Goal: Information Seeking & Learning: Understand process/instructions

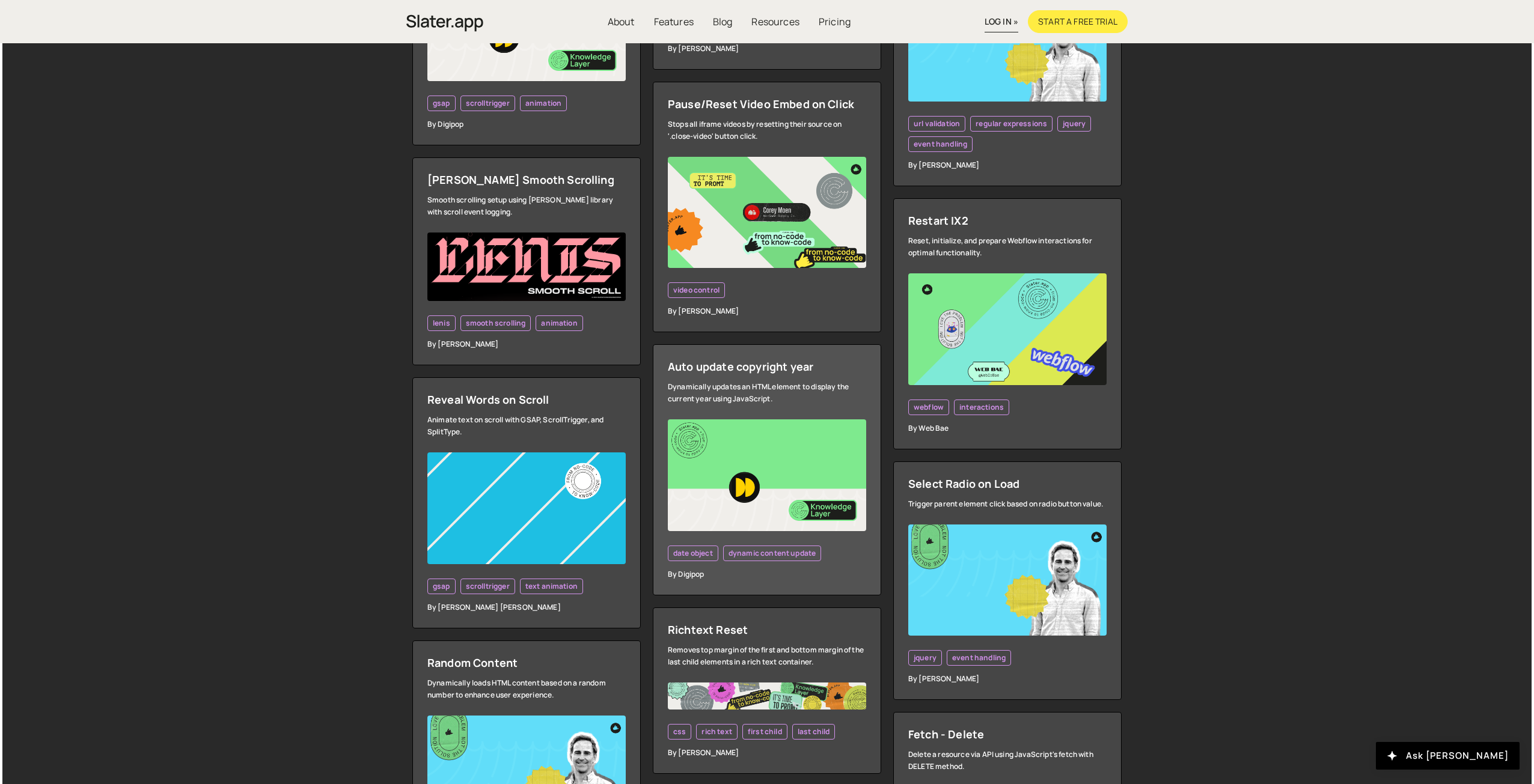
scroll to position [901, 0]
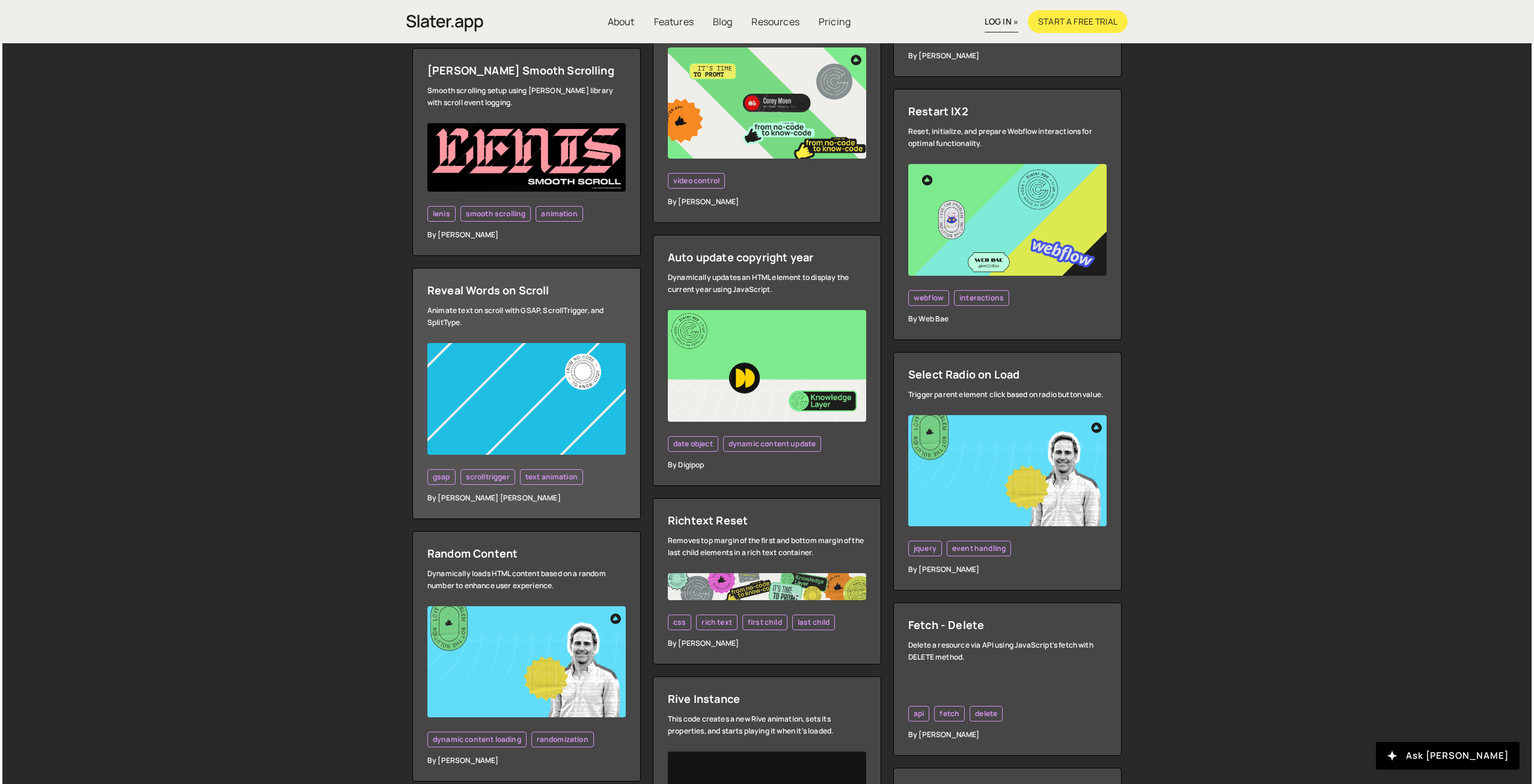
click at [464, 290] on div "Reveal Words on Scroll" at bounding box center [526, 290] width 198 height 14
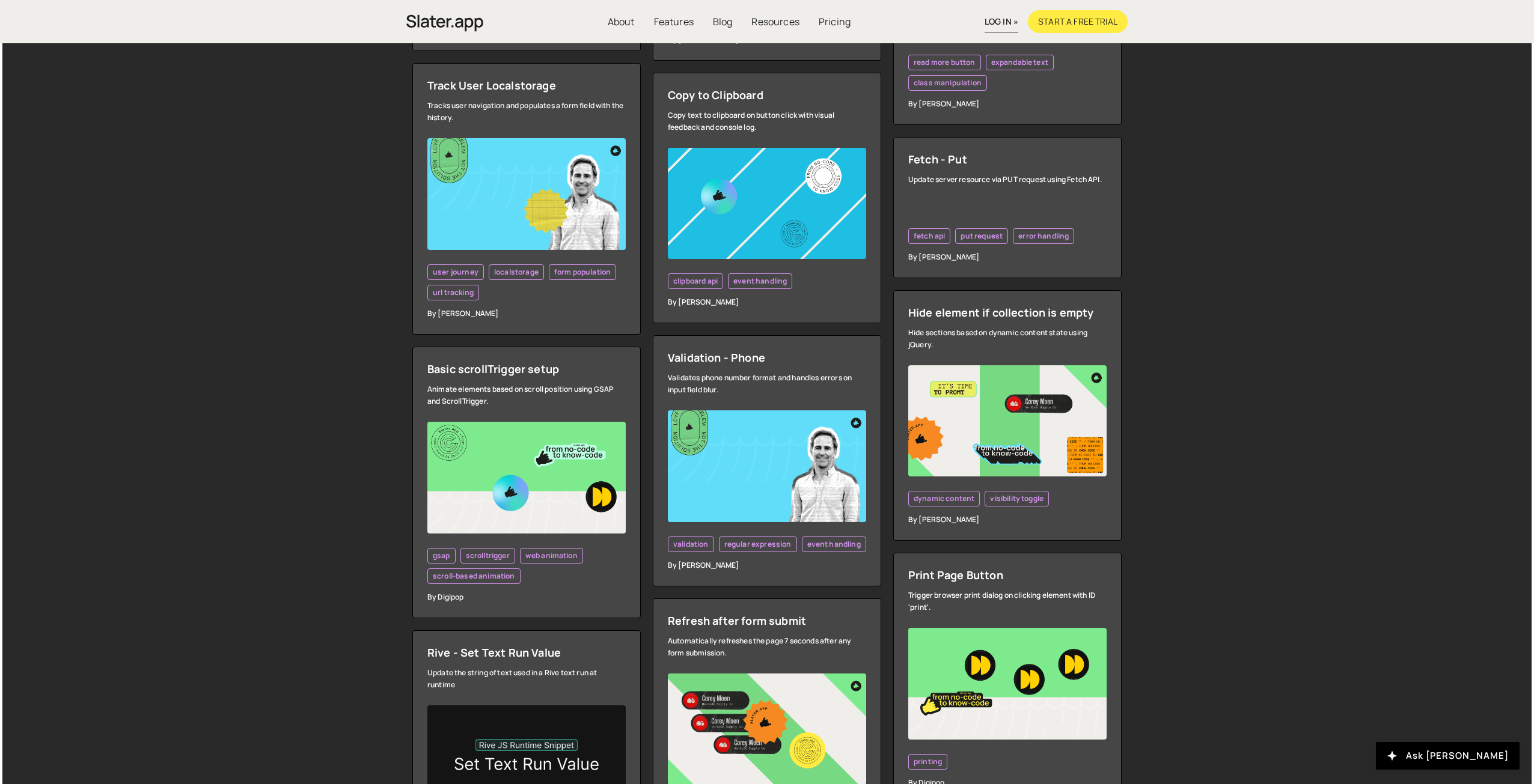
scroll to position [2644, 0]
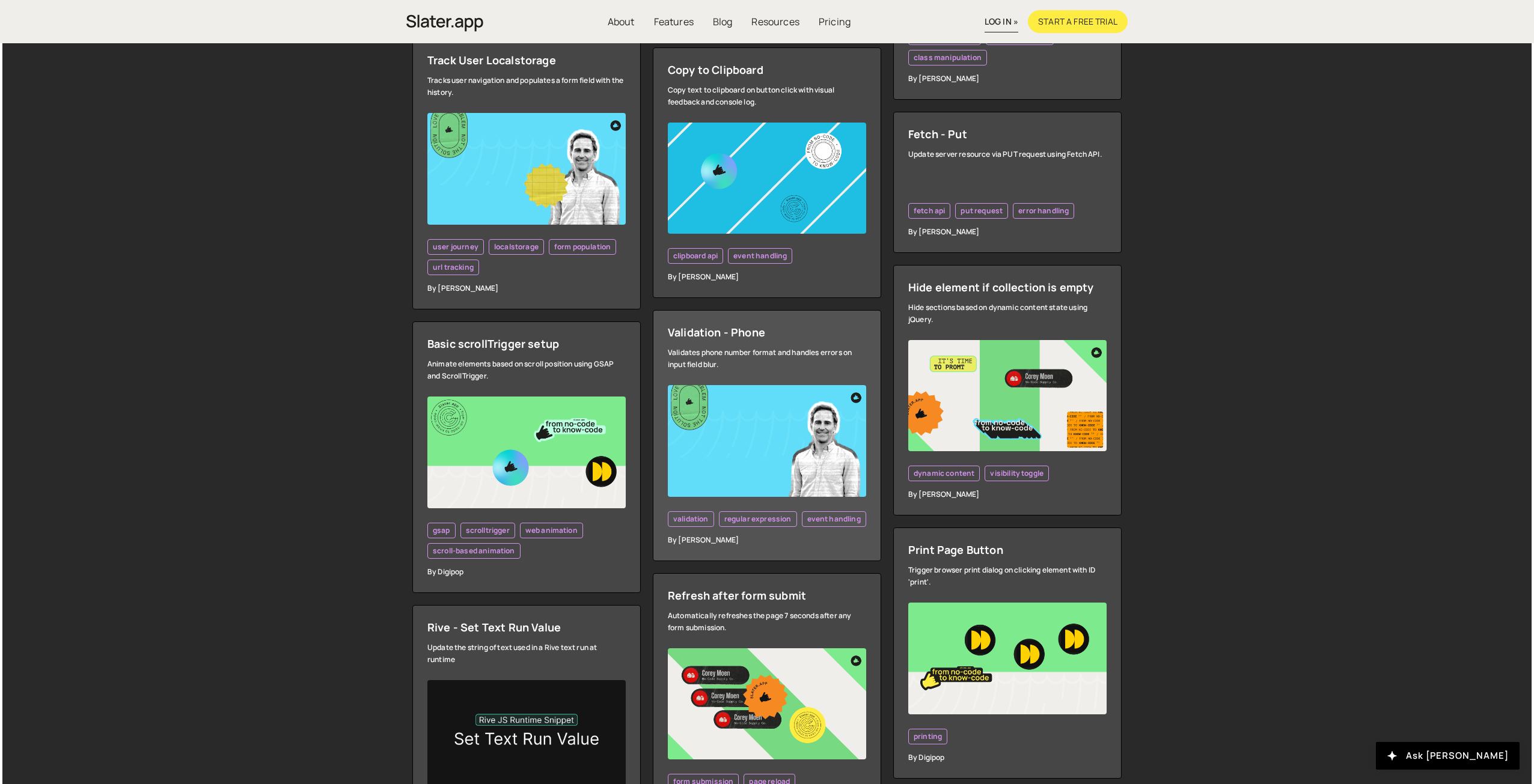
click at [740, 348] on link "Validation - Phone Validates phone number format and handles errors on input fi…" at bounding box center [767, 436] width 229 height 252
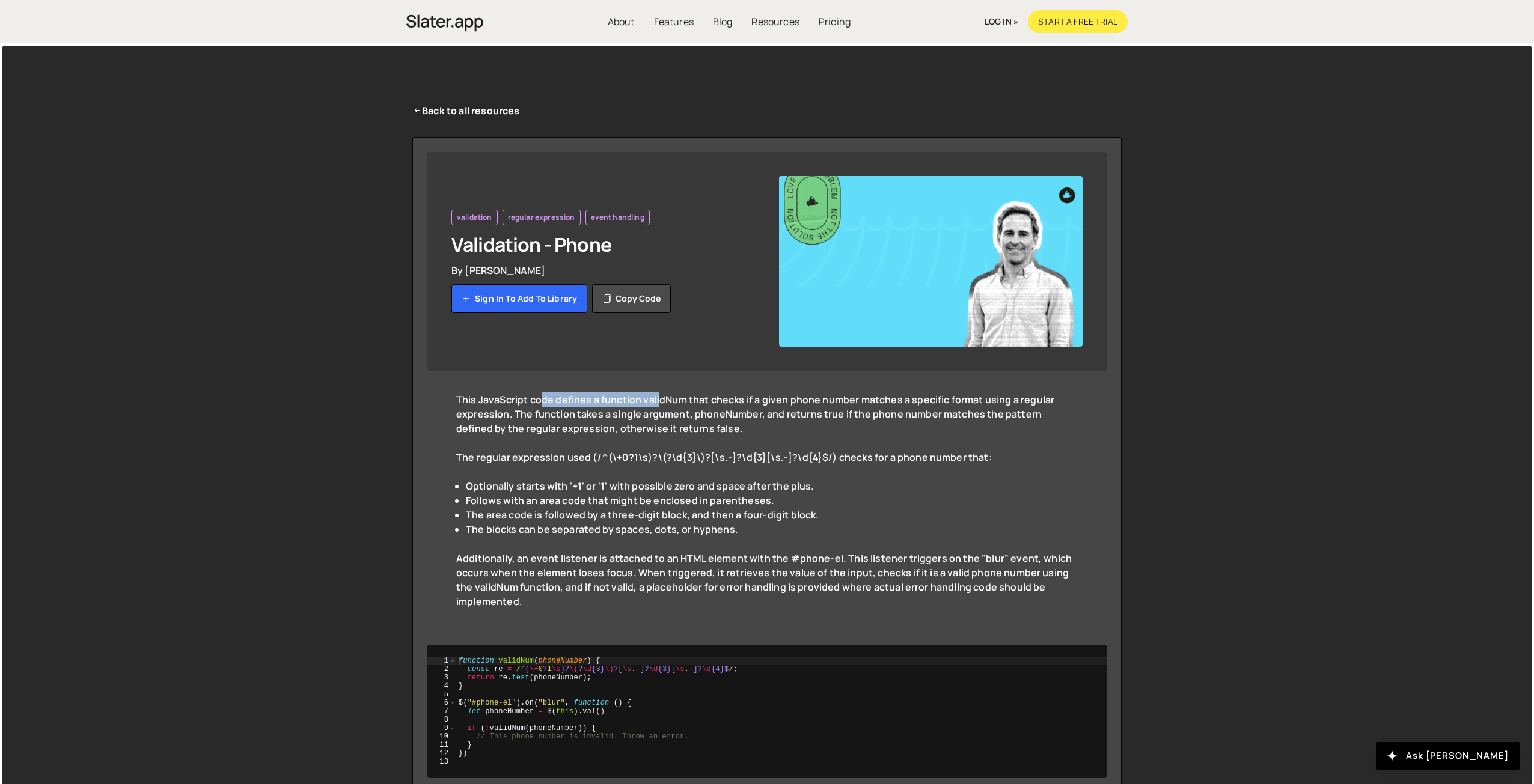
drag, startPoint x: 541, startPoint y: 398, endPoint x: 677, endPoint y: 399, distance: 136.0
click at [666, 398] on div "This JavaScript code defines a function validNum that checks if a given phone n…" at bounding box center [767, 421] width 621 height 58
click at [716, 408] on div "This JavaScript code defines a function validNum that checks if a given phone n…" at bounding box center [767, 421] width 621 height 58
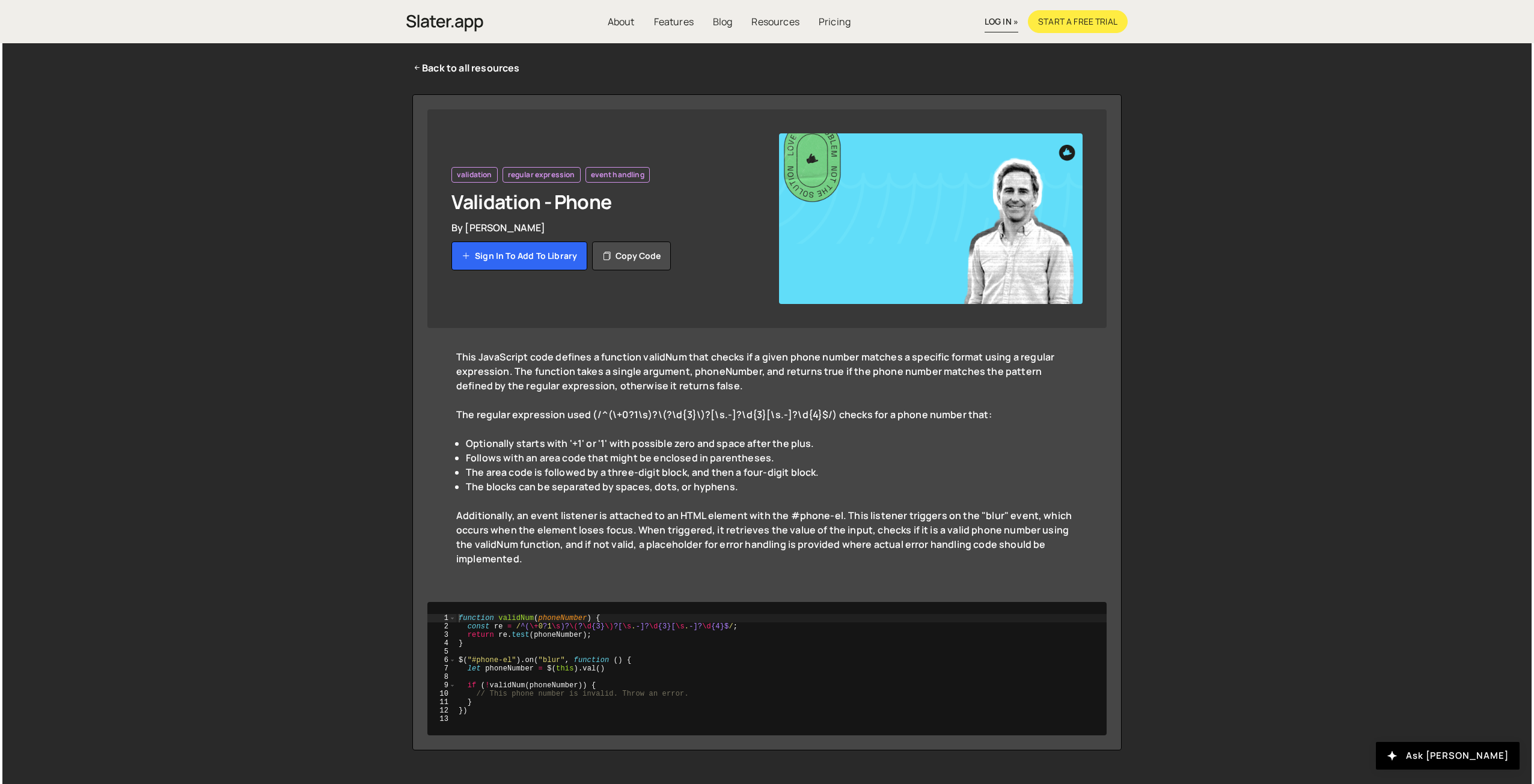
scroll to position [60, 0]
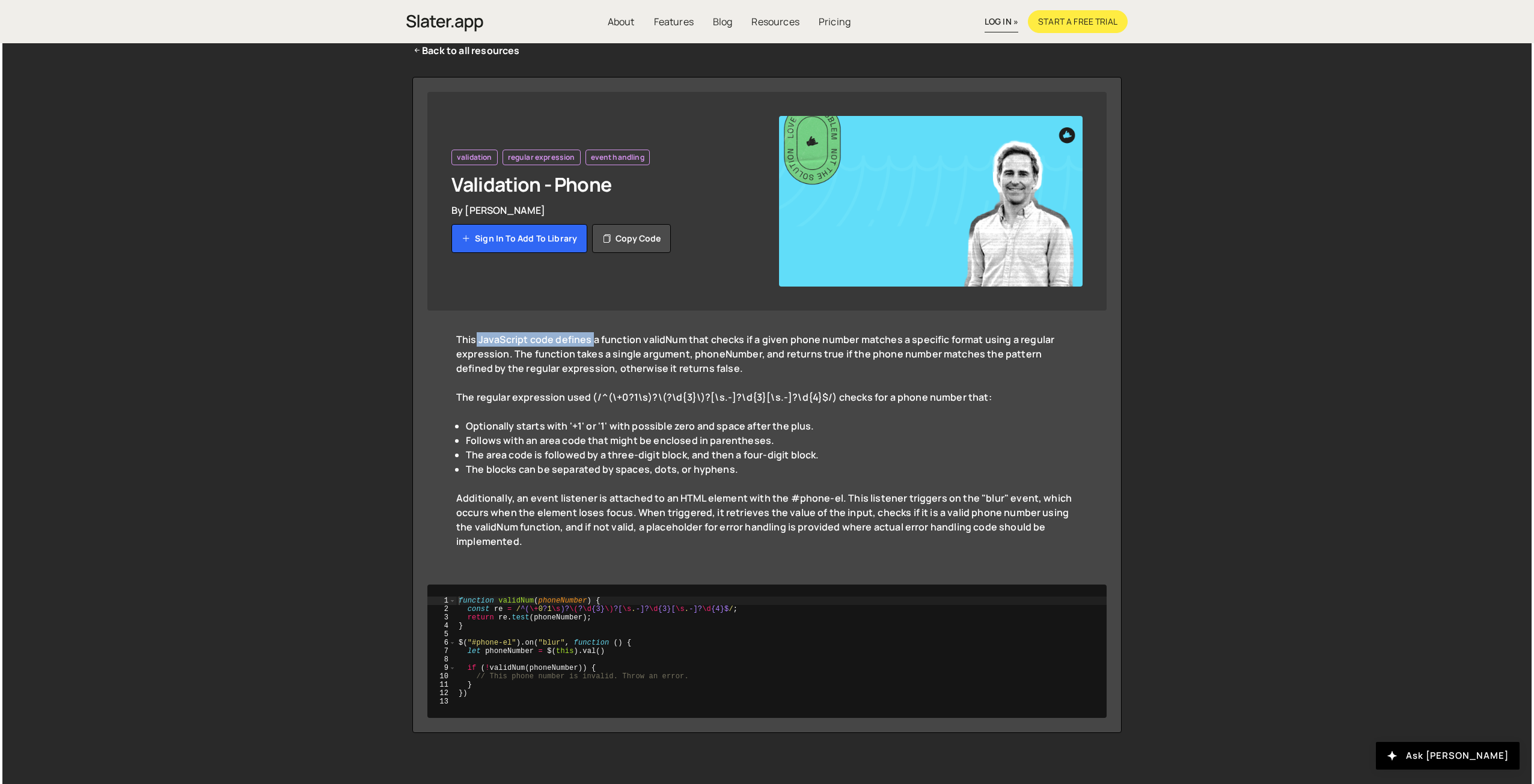
drag, startPoint x: 473, startPoint y: 337, endPoint x: 593, endPoint y: 336, distance: 120.0
click at [593, 336] on div "This JavaScript code defines a function validNum that checks if a given phone n…" at bounding box center [767, 361] width 621 height 58
click at [652, 347] on div "This JavaScript code defines a function validNum that checks if a given phone n…" at bounding box center [767, 361] width 621 height 58
drag, startPoint x: 505, startPoint y: 335, endPoint x: 645, endPoint y: 339, distance: 140.1
click at [626, 339] on div "This JavaScript code defines a function validNum that checks if a given phone n…" at bounding box center [767, 361] width 621 height 58
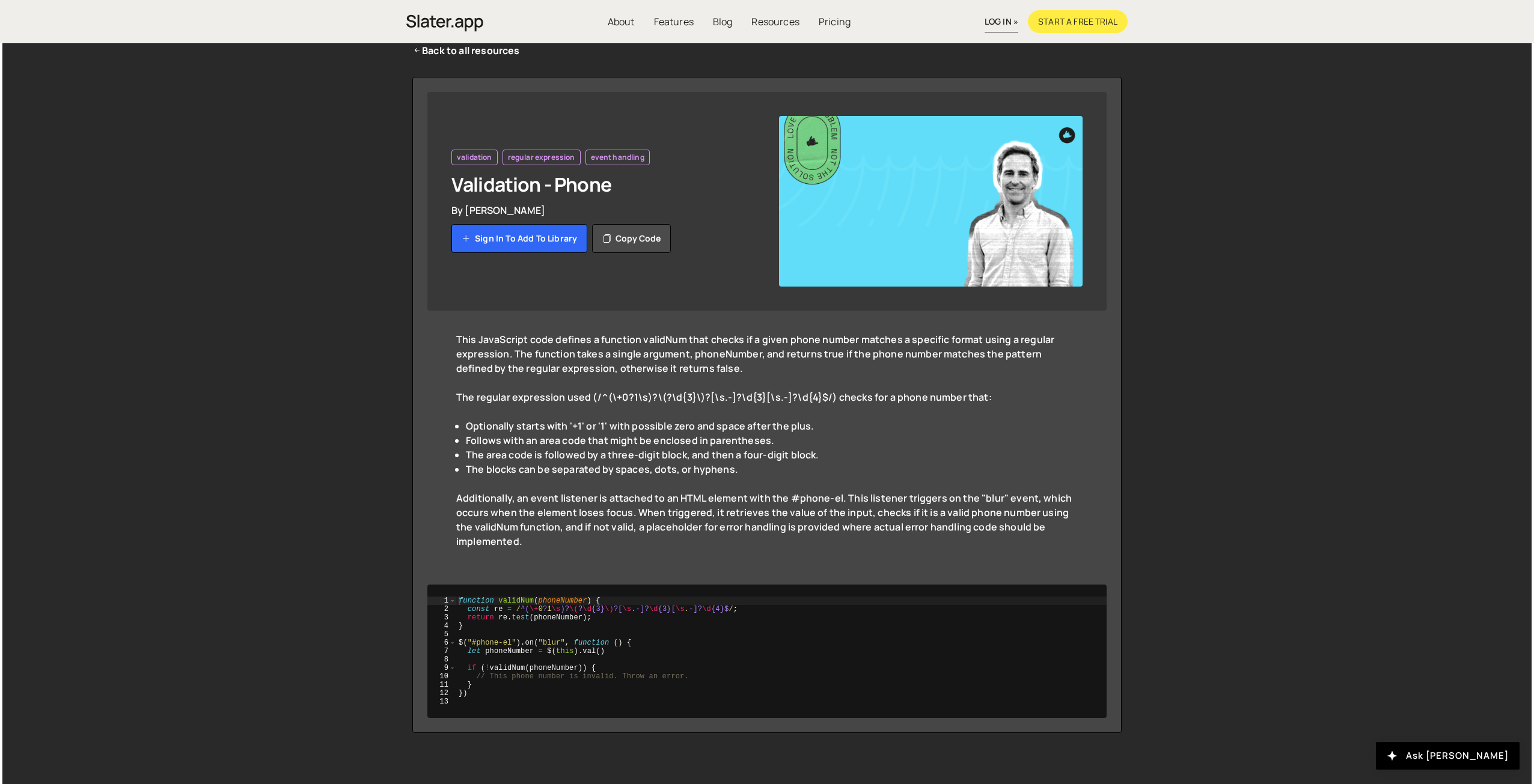
click at [596, 361] on div "This JavaScript code defines a function validNum that checks if a given phone n…" at bounding box center [767, 361] width 621 height 58
drag, startPoint x: 665, startPoint y: 338, endPoint x: 712, endPoint y: 336, distance: 47.0
click at [712, 336] on div "This JavaScript code defines a function validNum that checks if a given phone n…" at bounding box center [767, 361] width 621 height 58
type textarea "let phoneNumber = $(this).val()"
click at [650, 648] on div "function validNum ( phoneNumber ) { const re = / ^( \+ 0 ? 1 \s )? \( ? \d {3} …" at bounding box center [782, 659] width 651 height 126
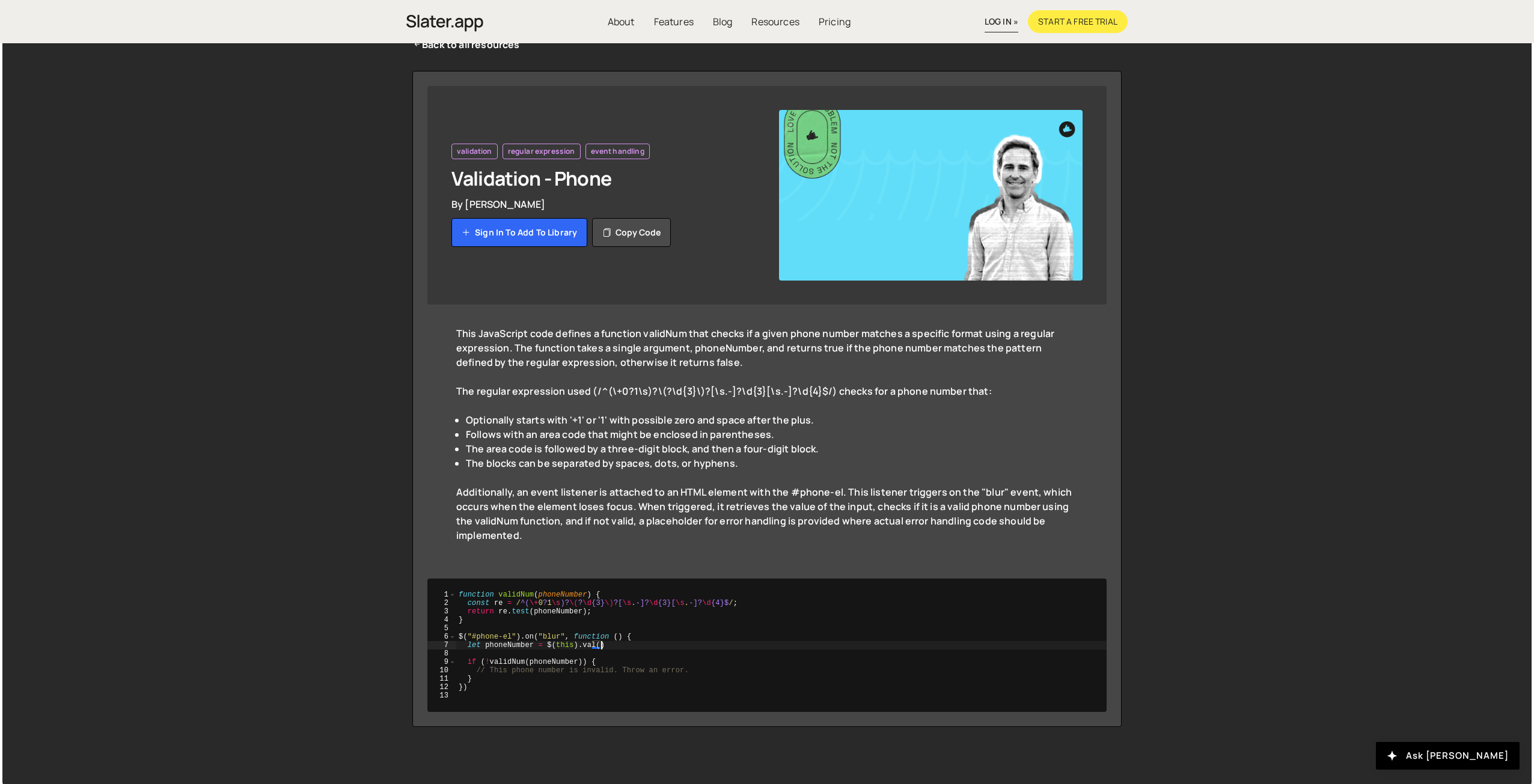
scroll to position [68, 0]
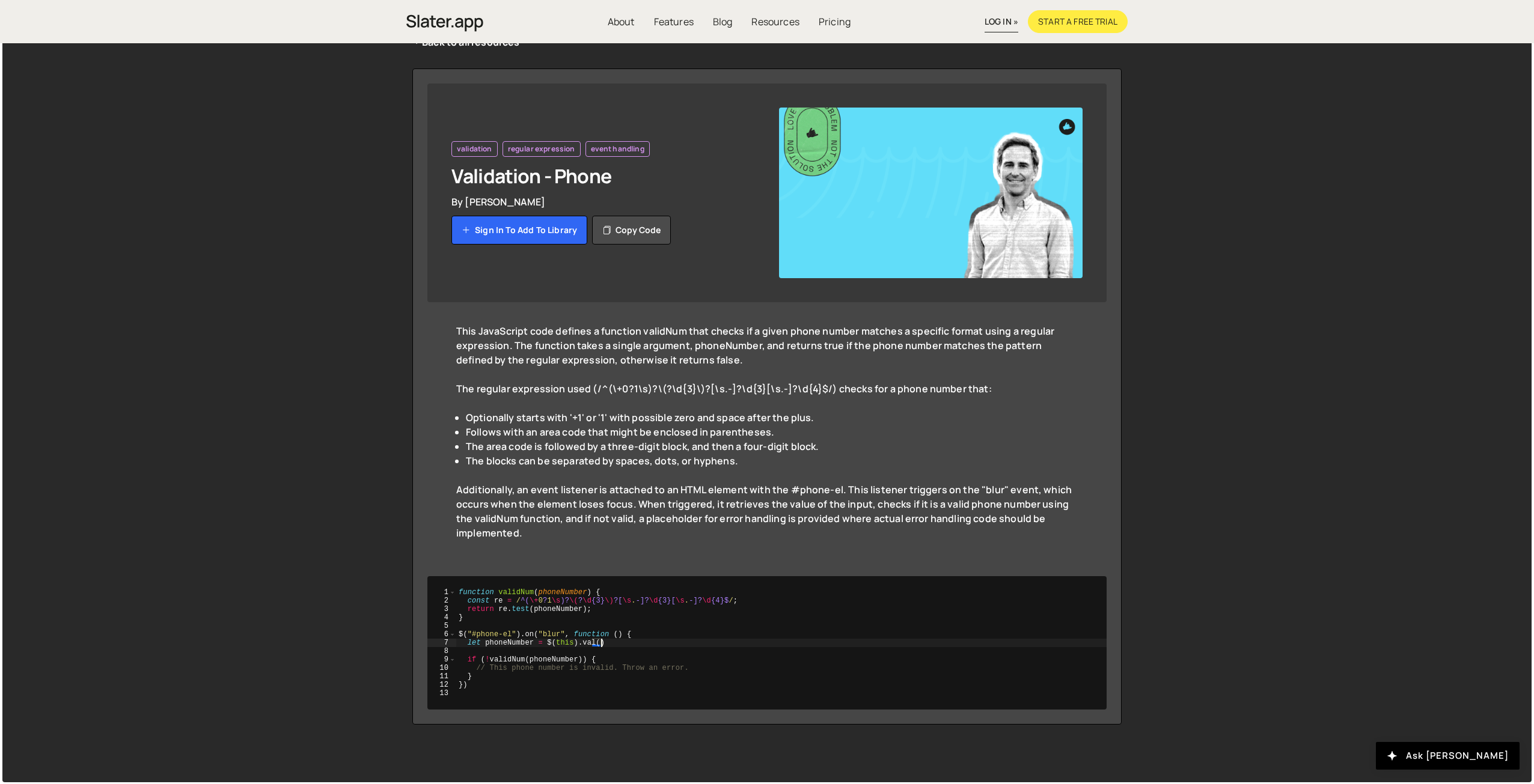
drag, startPoint x: 459, startPoint y: 699, endPoint x: 475, endPoint y: 690, distance: 18.4
click at [459, 699] on div "let phoneNumber = $(this).val() 1 2 3 4 5 6 7 8 9 10 11 12 13 function validNum…" at bounding box center [767, 643] width 679 height 133
click at [475, 690] on div "function validNum ( phoneNumber ) { const re = / ^( \+ 0 ? 1 \s )? \( ? \d {3} …" at bounding box center [782, 651] width 651 height 126
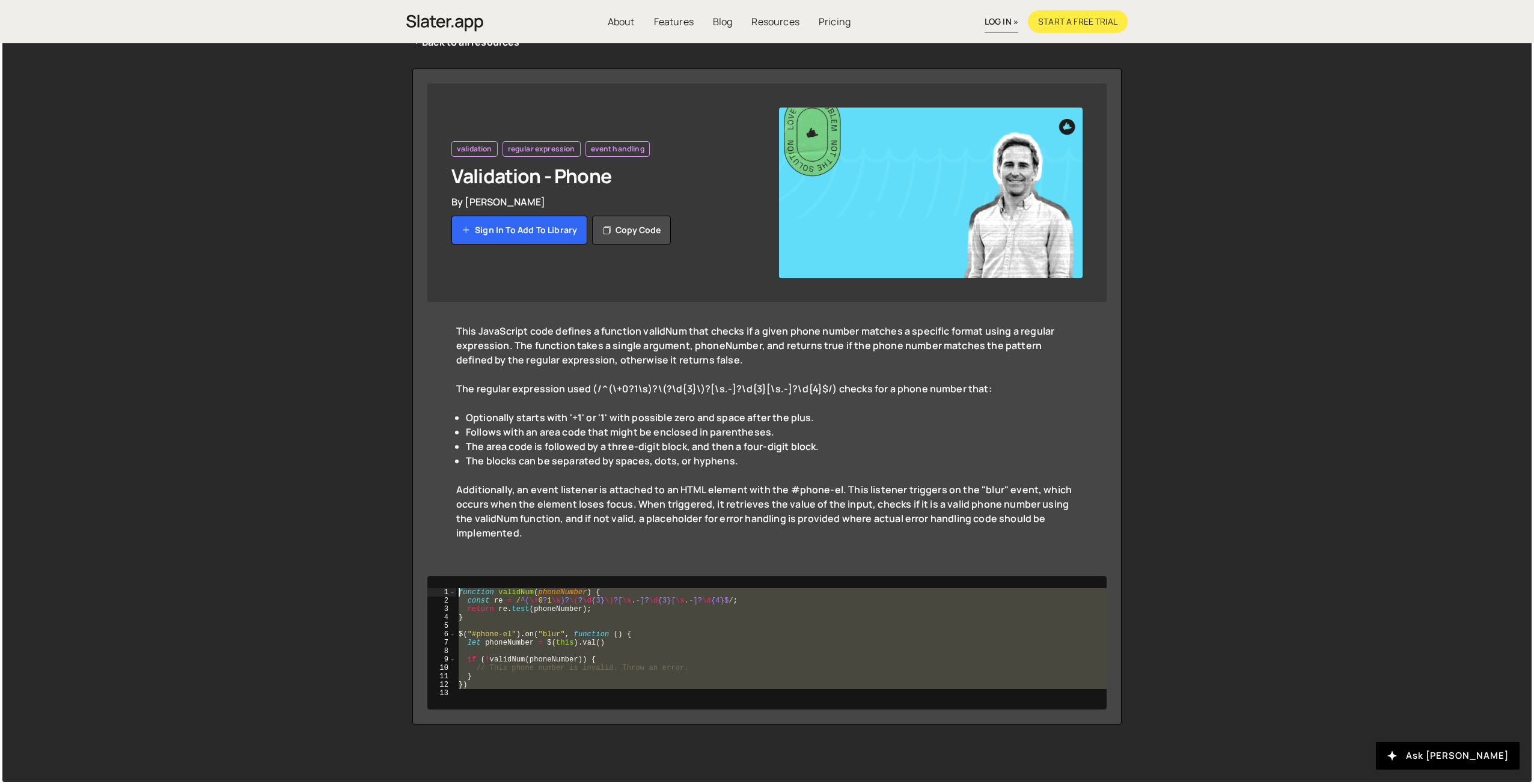
drag, startPoint x: 479, startPoint y: 692, endPoint x: 439, endPoint y: 566, distance: 132.2
click at [439, 566] on div "validation regular expression event handling Validation - Phone By Jared Malan …" at bounding box center [767, 396] width 709 height 656
type textarea "function validNum(phoneNumber) { const re = /^(\+0?1\s)?\(?\d{3}\)?[\s.-]?\d{3}…"
